Goal: Task Accomplishment & Management: Manage account settings

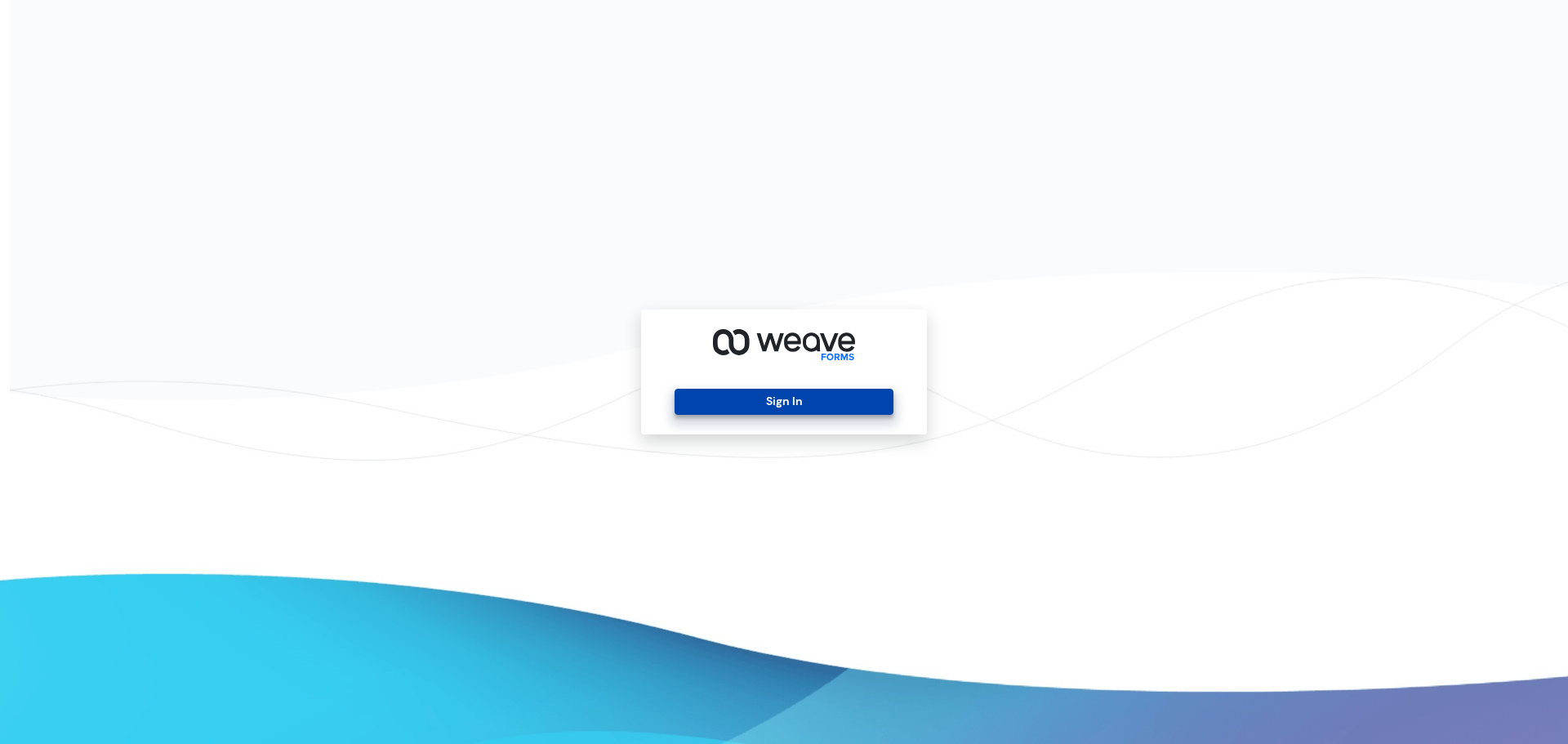
click at [791, 411] on button "Sign In" at bounding box center [783, 402] width 218 height 26
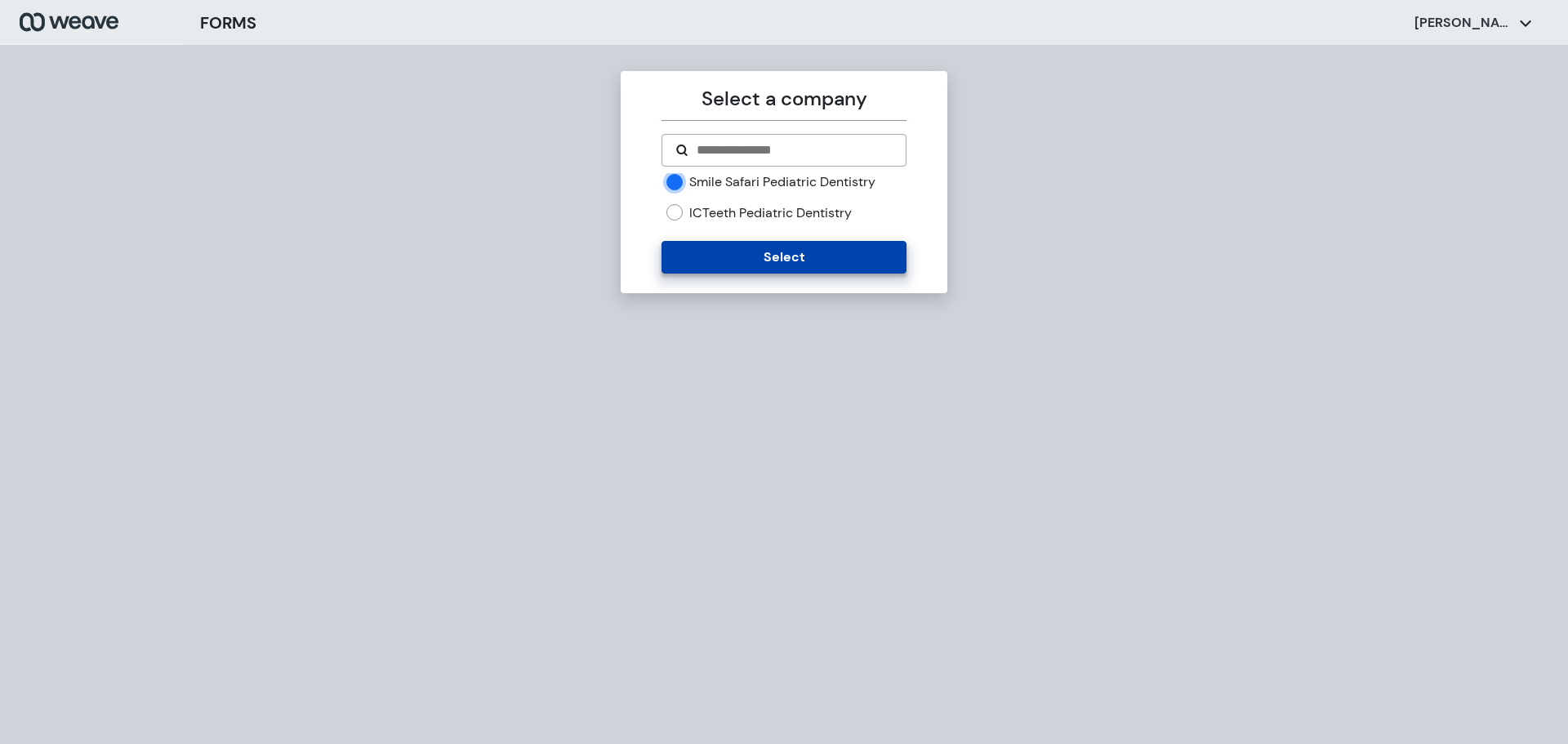
click at [835, 264] on button "Select" at bounding box center [783, 257] width 244 height 32
